Goal: Entertainment & Leisure: Consume media (video, audio)

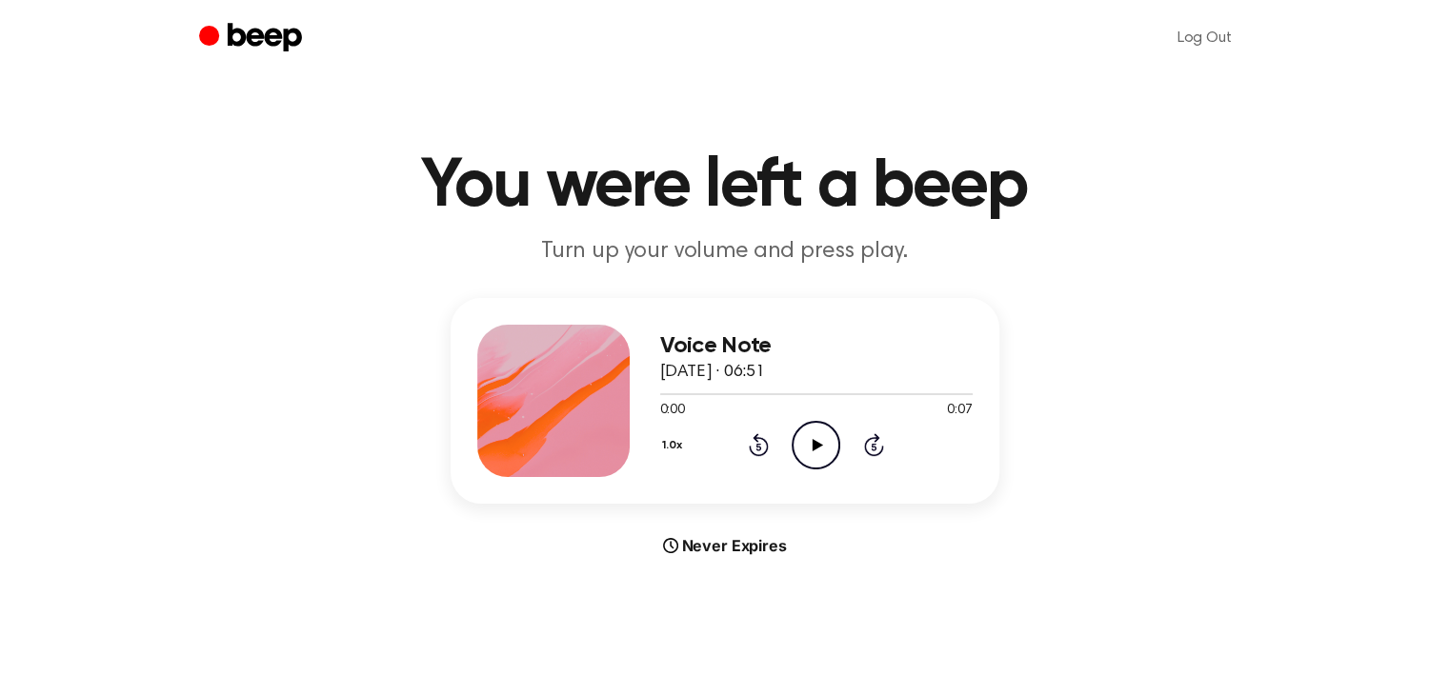
click at [821, 443] on icon "Play Audio" at bounding box center [815, 445] width 49 height 49
click at [832, 447] on icon "Play Audio" at bounding box center [815, 445] width 49 height 49
click at [818, 440] on icon "Play Audio" at bounding box center [815, 445] width 49 height 49
click at [829, 435] on icon "Play Audio" at bounding box center [815, 445] width 49 height 49
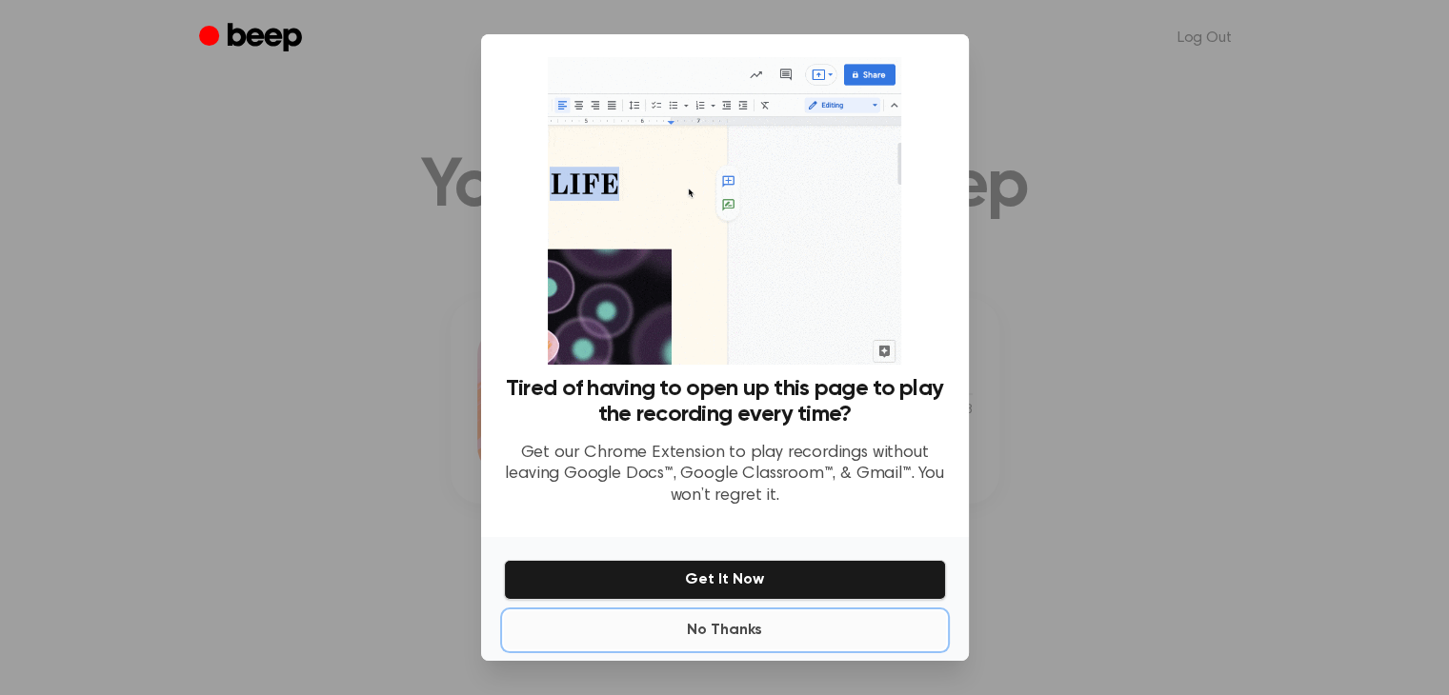
click at [720, 626] on button "No Thanks" at bounding box center [725, 630] width 442 height 38
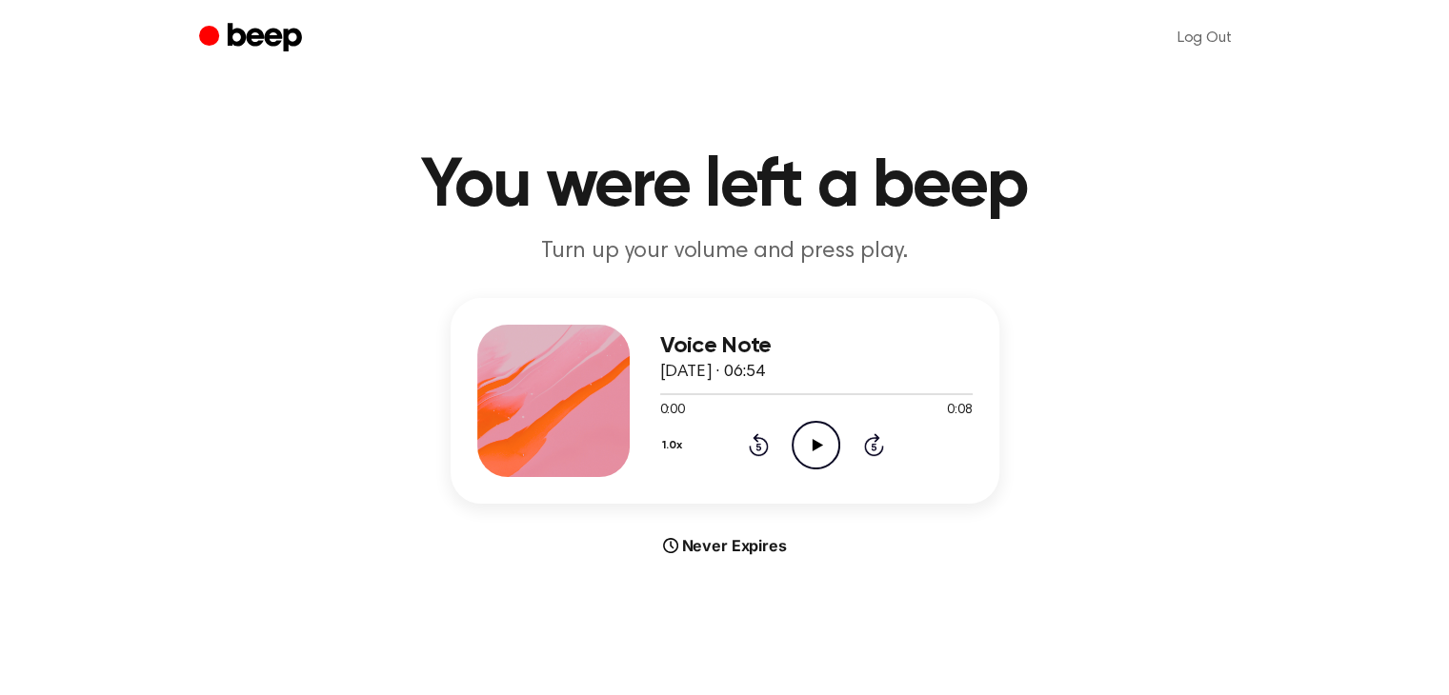
click at [825, 454] on icon "Play Audio" at bounding box center [815, 445] width 49 height 49
click at [819, 430] on icon "Play Audio" at bounding box center [815, 445] width 49 height 49
click at [812, 447] on icon at bounding box center [817, 445] width 10 height 12
click at [837, 446] on icon "Play Audio" at bounding box center [815, 445] width 49 height 49
click at [800, 425] on circle at bounding box center [815, 445] width 47 height 47
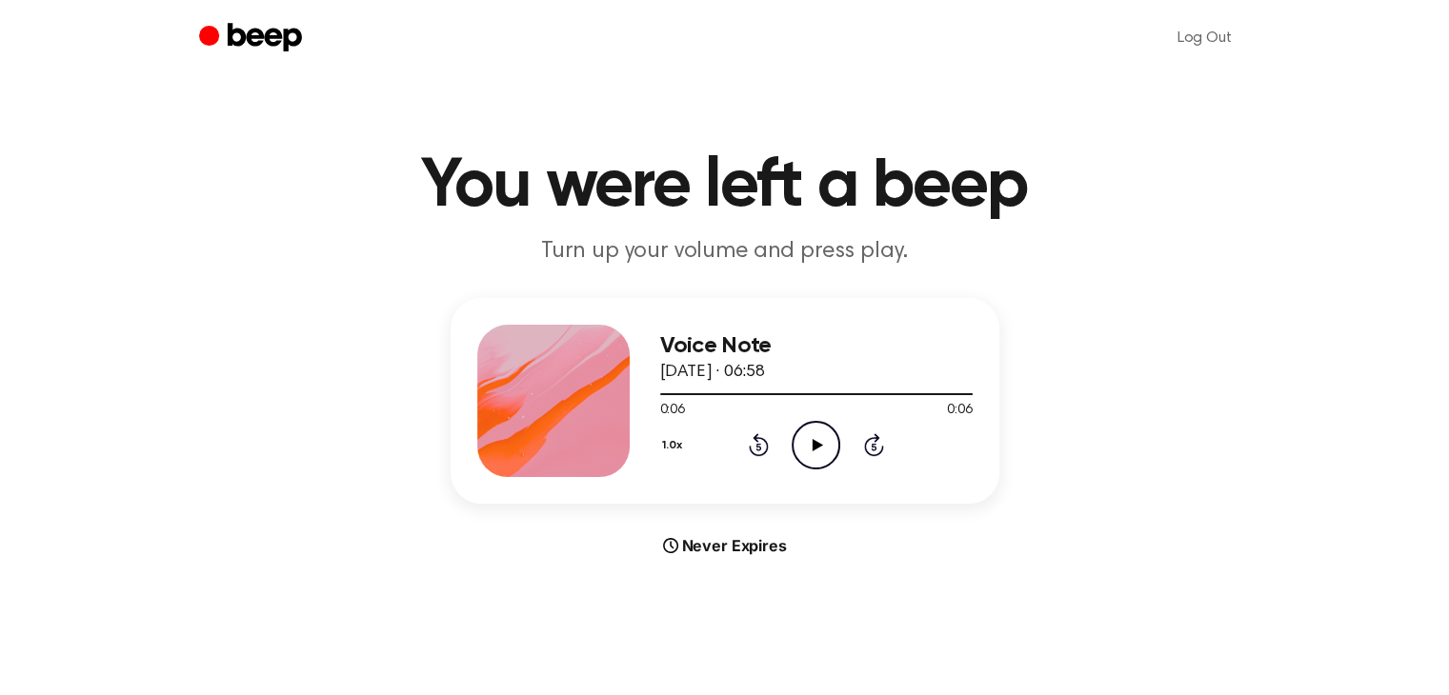
click at [829, 457] on icon "Play Audio" at bounding box center [815, 445] width 49 height 49
click at [809, 435] on icon "Play Audio" at bounding box center [815, 445] width 49 height 49
click at [804, 439] on icon "Play Audio" at bounding box center [815, 445] width 49 height 49
click at [805, 446] on icon "Play Audio" at bounding box center [815, 445] width 49 height 49
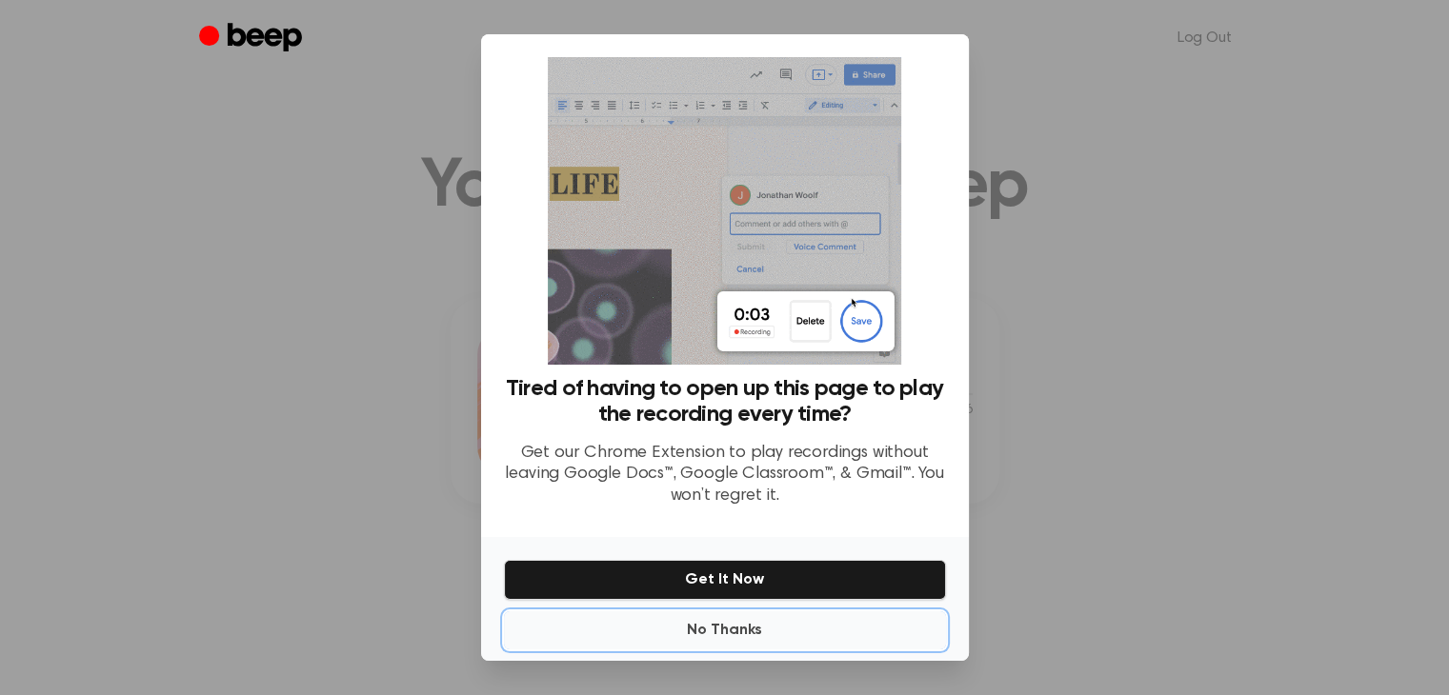
click at [703, 622] on button "No Thanks" at bounding box center [725, 630] width 442 height 38
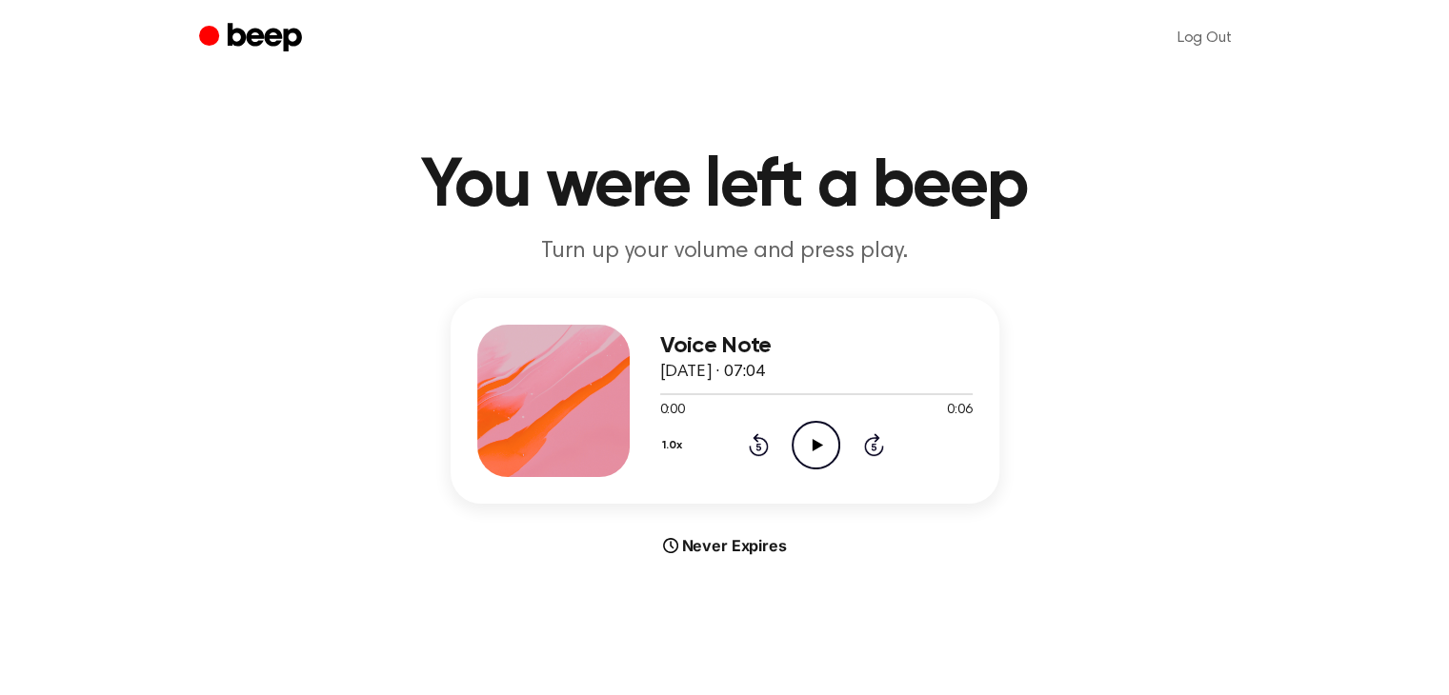
click at [811, 464] on icon "Play Audio" at bounding box center [815, 445] width 49 height 49
click at [825, 451] on icon "Play Audio" at bounding box center [815, 445] width 49 height 49
click at [820, 446] on icon "Play Audio" at bounding box center [815, 445] width 49 height 49
click at [815, 447] on icon at bounding box center [817, 445] width 10 height 12
